Goal: Use online tool/utility: Utilize a website feature to perform a specific function

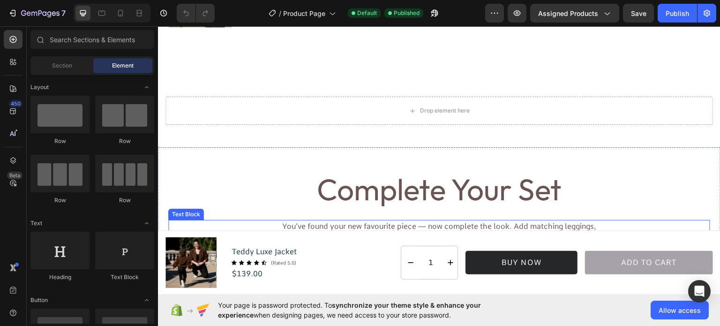
scroll to position [328, 0]
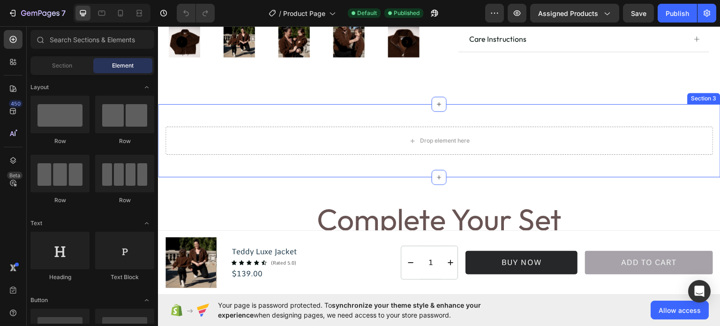
click at [473, 108] on div "Drop element here Row Section 3" at bounding box center [439, 140] width 563 height 73
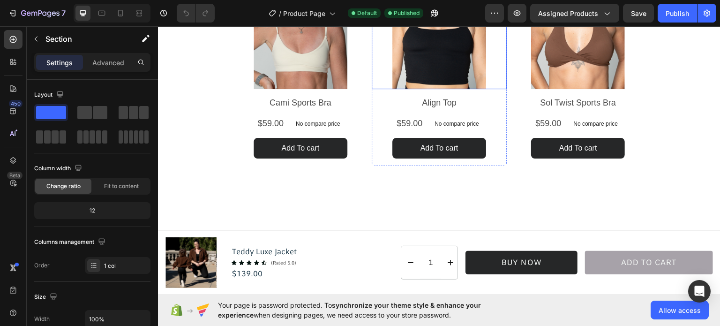
scroll to position [563, 0]
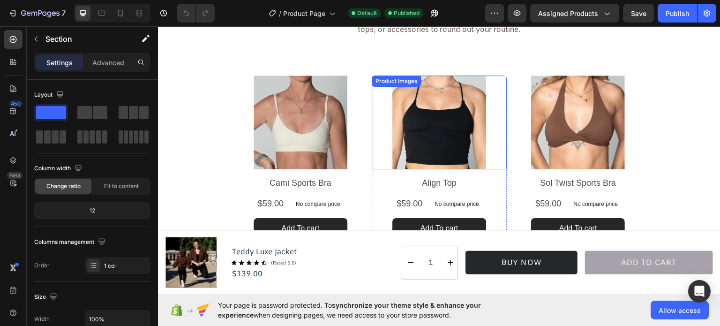
click at [283, 75] on div "Product Images" at bounding box center [258, 69] width 50 height 11
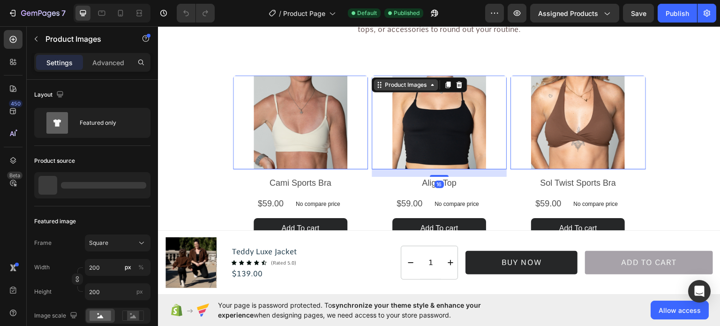
click at [281, 74] on div "Product Images" at bounding box center [257, 69] width 45 height 8
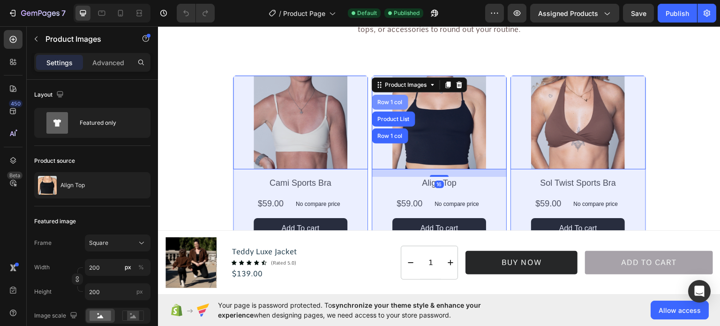
click at [384, 101] on div "Row 1 col" at bounding box center [390, 102] width 29 height 6
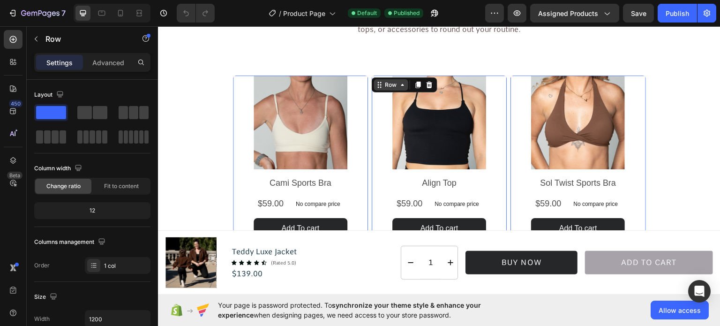
click at [158, 26] on icon at bounding box center [158, 26] width 0 height 0
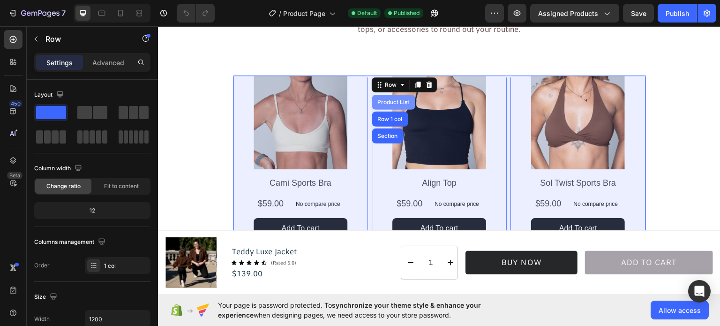
click at [379, 100] on div "Product List" at bounding box center [394, 102] width 36 height 6
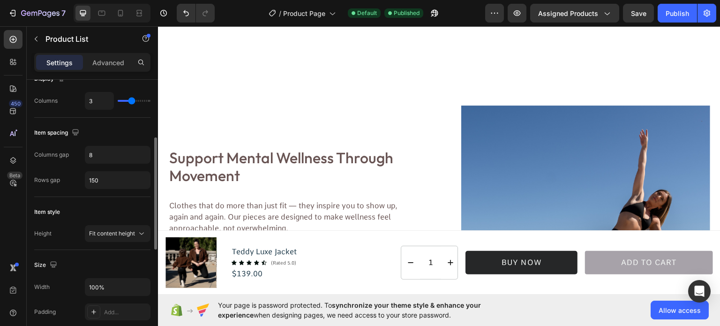
scroll to position [0, 0]
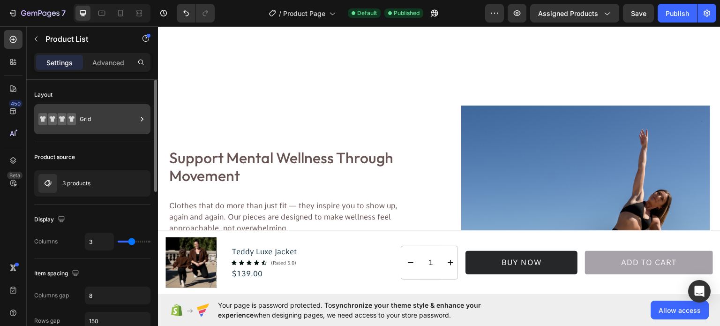
click at [89, 118] on div "Grid" at bounding box center [108, 119] width 57 height 22
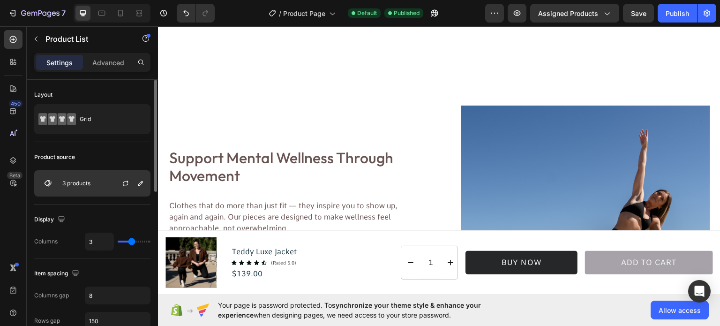
click at [102, 183] on div "3 products" at bounding box center [92, 183] width 116 height 26
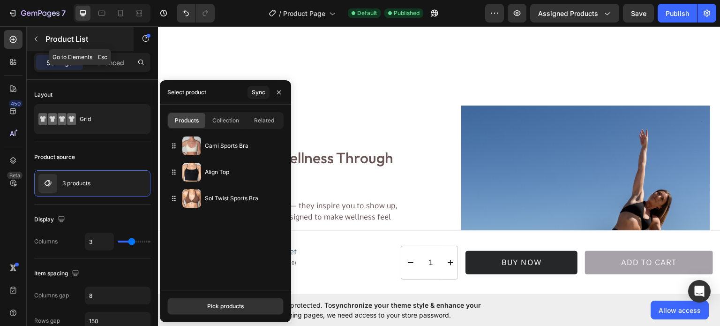
click at [36, 37] on icon "button" at bounding box center [36, 39] width 3 height 5
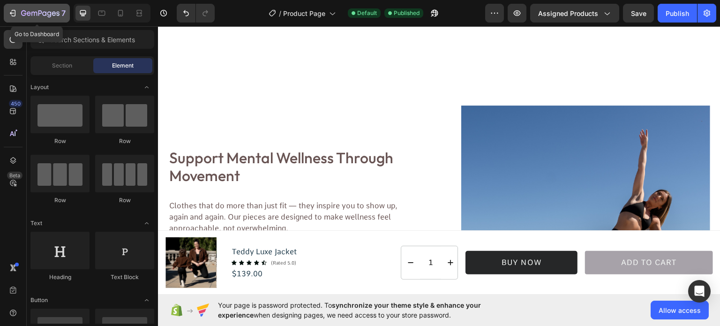
click at [10, 11] on icon "button" at bounding box center [12, 12] width 9 height 9
